Goal: Task Accomplishment & Management: Manage account settings

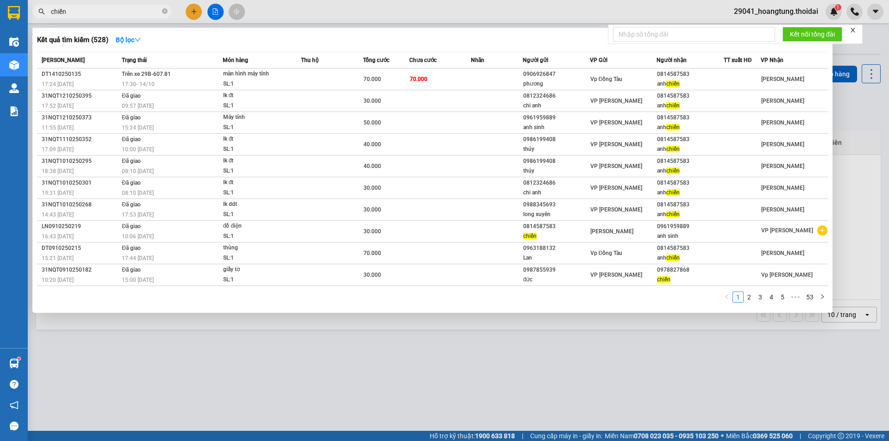
click at [473, 396] on div at bounding box center [444, 220] width 889 height 441
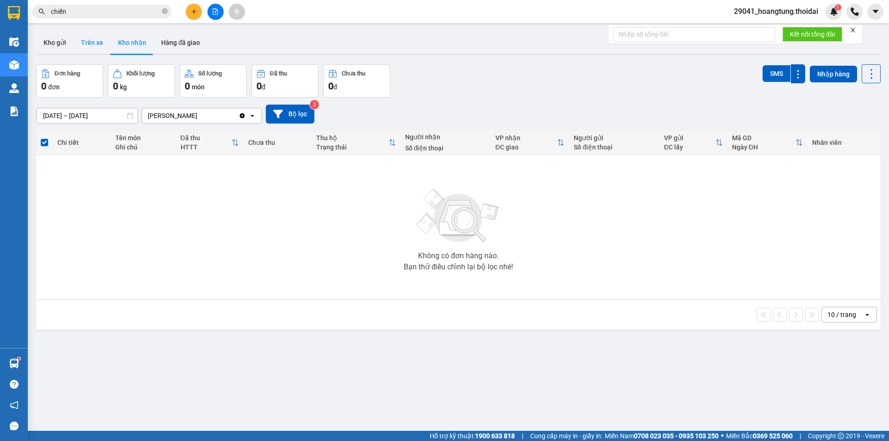
click at [94, 41] on button "Trên xe" at bounding box center [92, 42] width 37 height 22
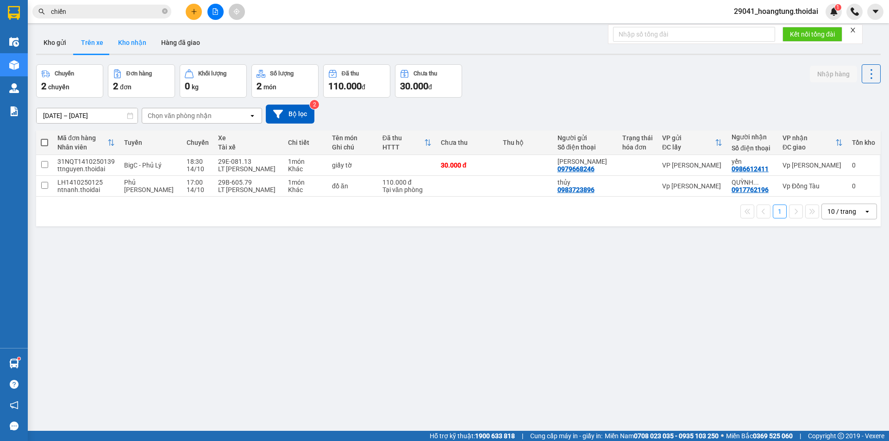
click at [126, 43] on button "Kho nhận" at bounding box center [132, 42] width 43 height 22
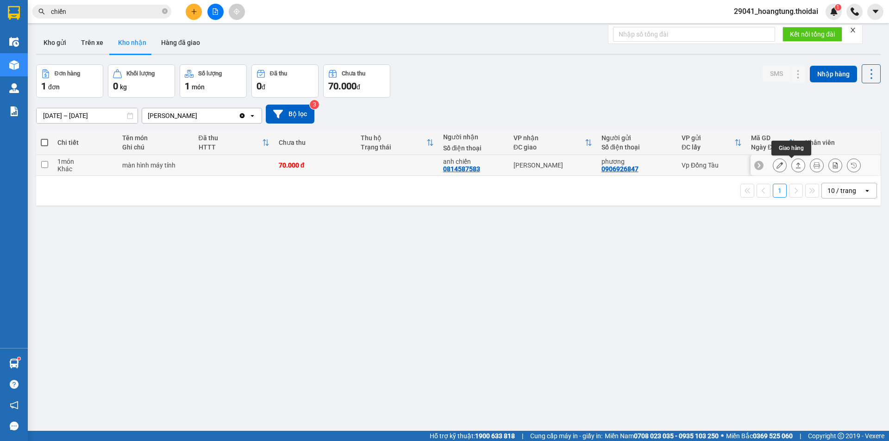
click at [795, 166] on icon at bounding box center [798, 165] width 6 height 6
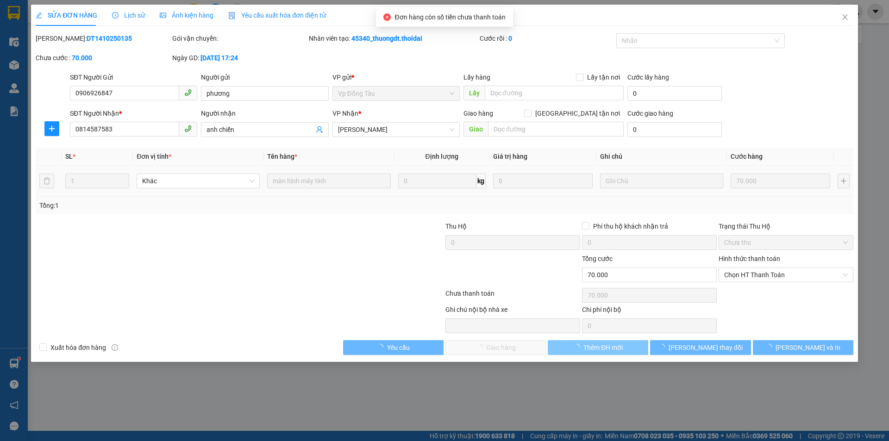
type input "0906926847"
type input "phương"
type input "0814587583"
type input "anh chiến"
type input "0"
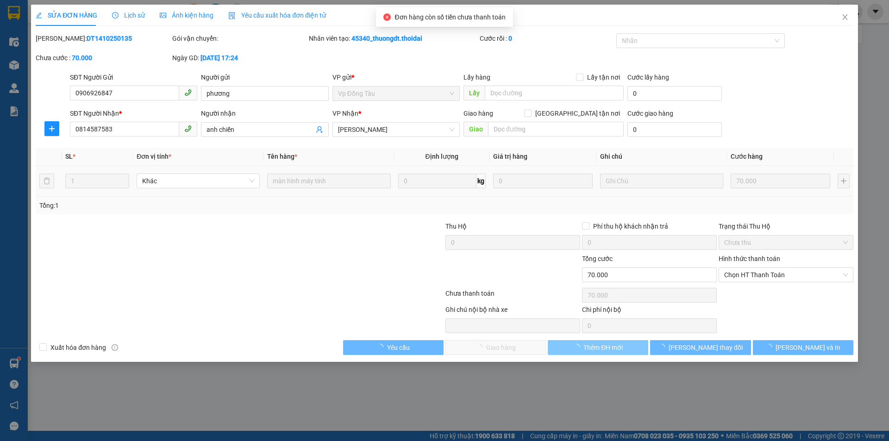
type input "70.000"
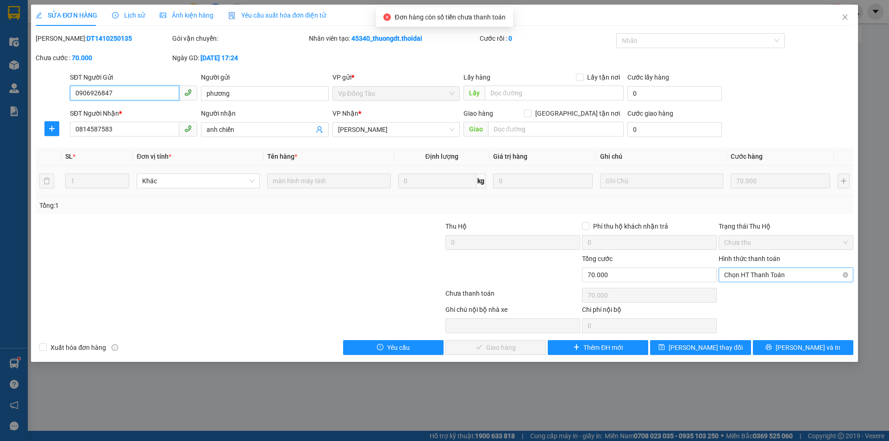
click at [754, 278] on span "Chọn HT Thanh Toán" at bounding box center [786, 275] width 124 height 14
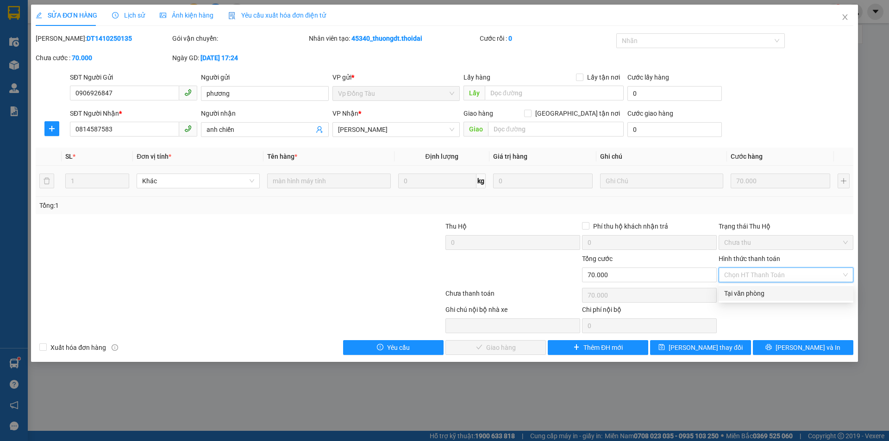
click at [755, 296] on div "Tại văn phòng" at bounding box center [786, 294] width 124 height 10
type input "0"
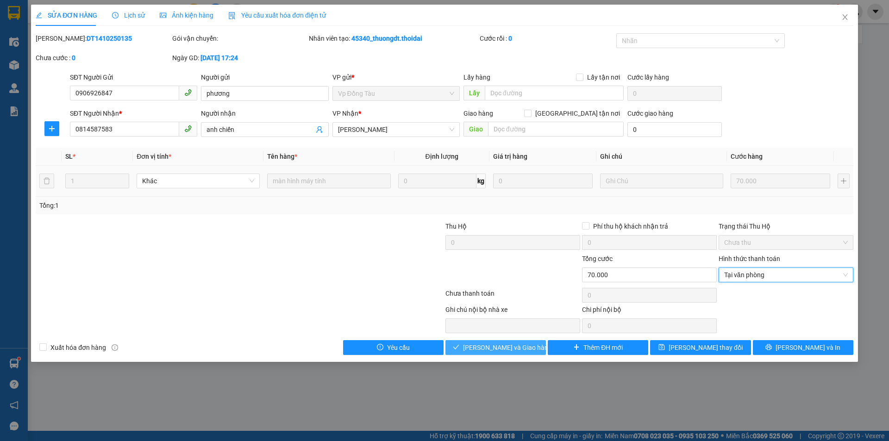
click at [507, 352] on span "Lưu và Giao hàng" at bounding box center [507, 348] width 89 height 10
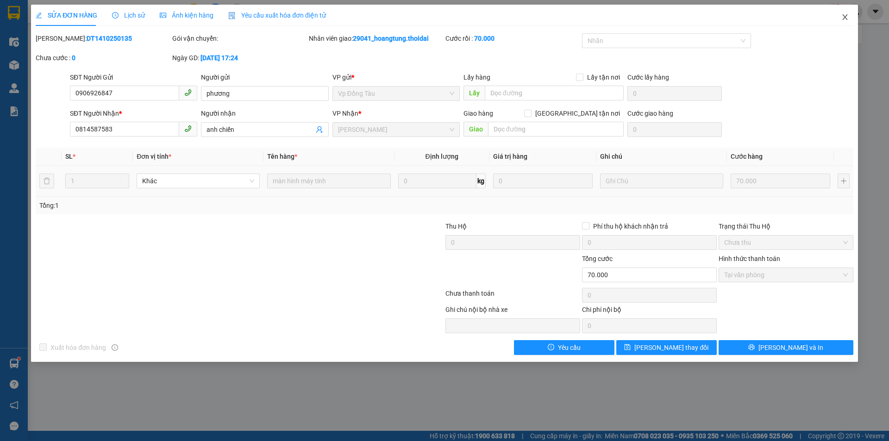
click at [842, 16] on icon "close" at bounding box center [845, 16] width 7 height 7
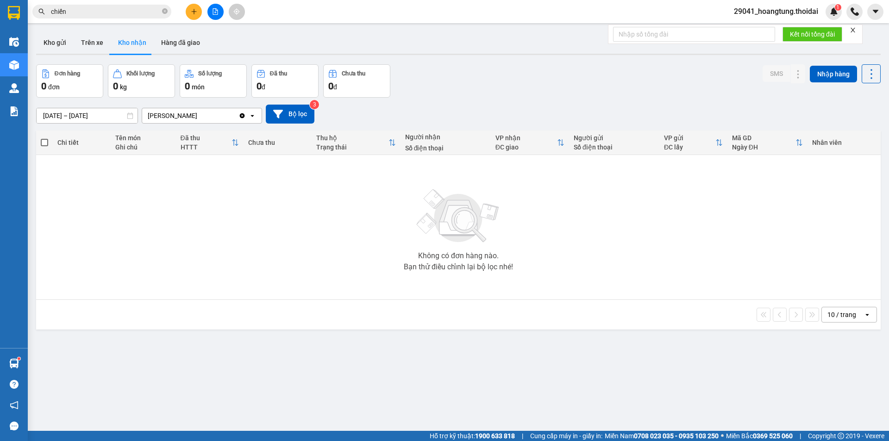
click at [775, 10] on span "29041_hoangtung.thoidai" at bounding box center [776, 12] width 99 height 12
click at [754, 33] on span "Đăng xuất" at bounding box center [780, 29] width 81 height 10
